Goal: Navigation & Orientation: Find specific page/section

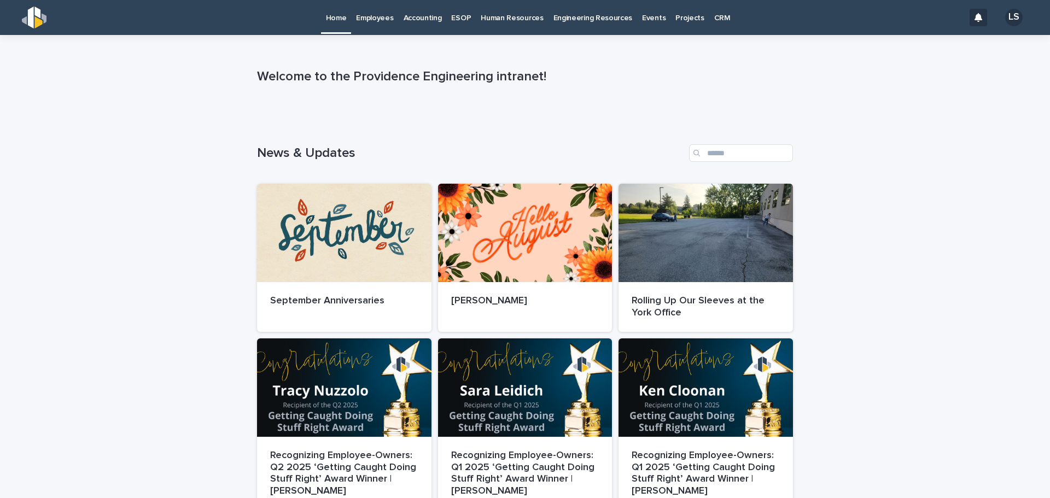
click at [405, 19] on p "Accounting" at bounding box center [423, 11] width 38 height 23
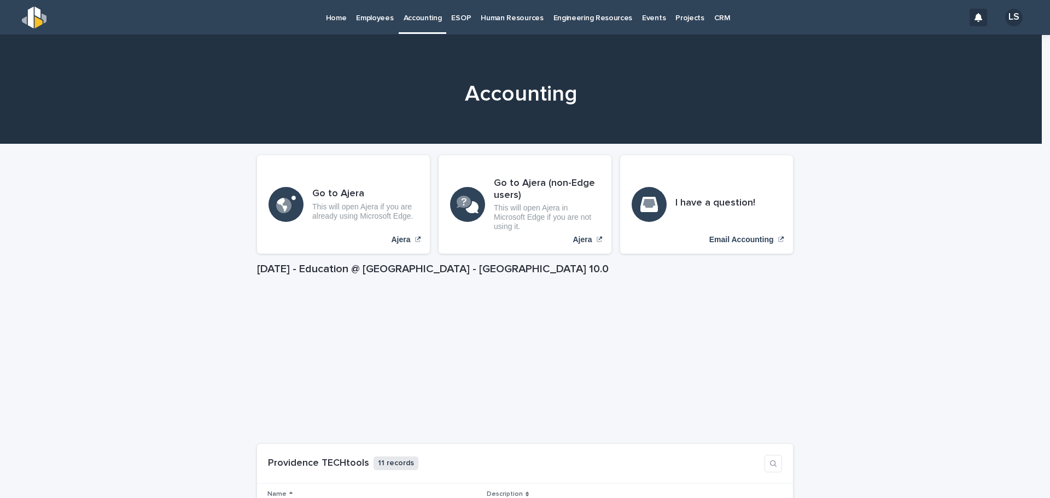
click at [341, 16] on p "Home" at bounding box center [336, 11] width 21 height 23
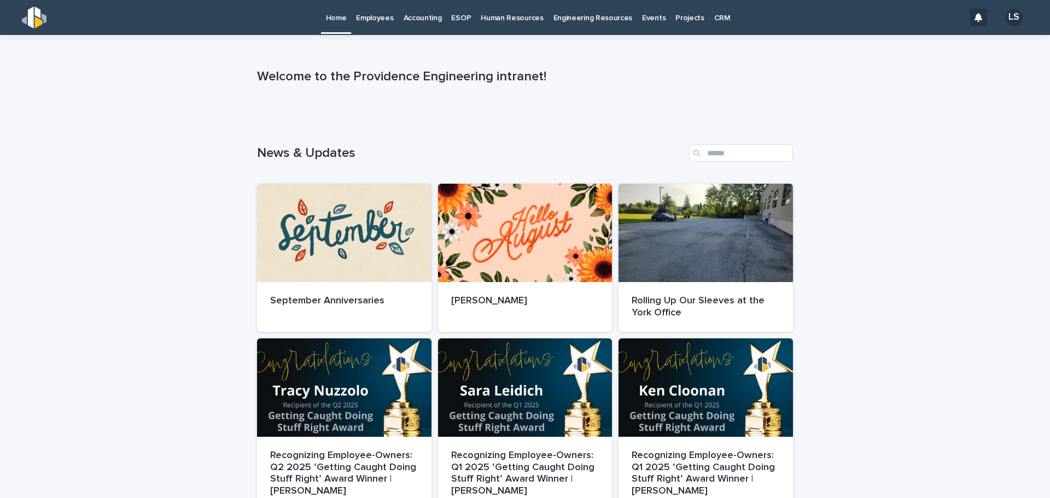
click at [411, 21] on p "Accounting" at bounding box center [423, 11] width 38 height 23
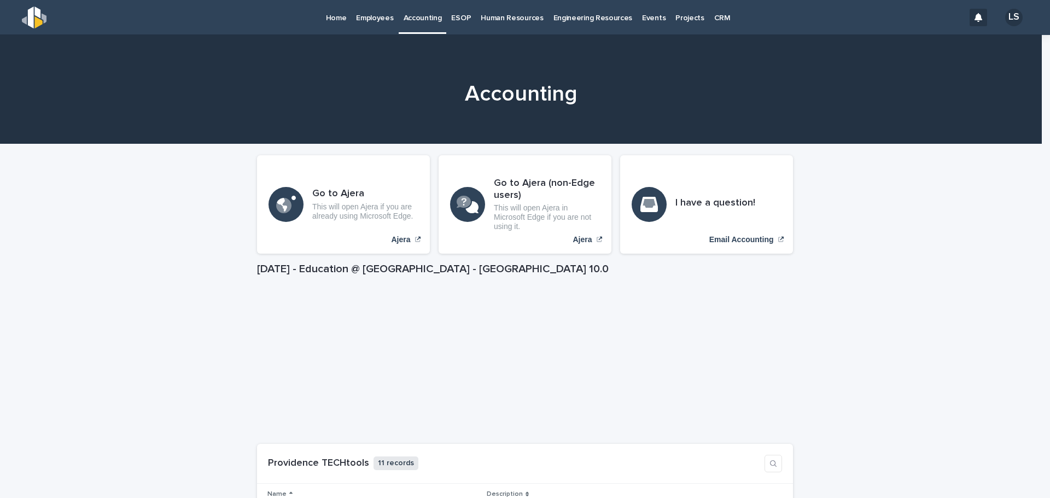
click at [325, 26] on link "Home" at bounding box center [336, 17] width 31 height 34
